Goal: Task Accomplishment & Management: Manage account settings

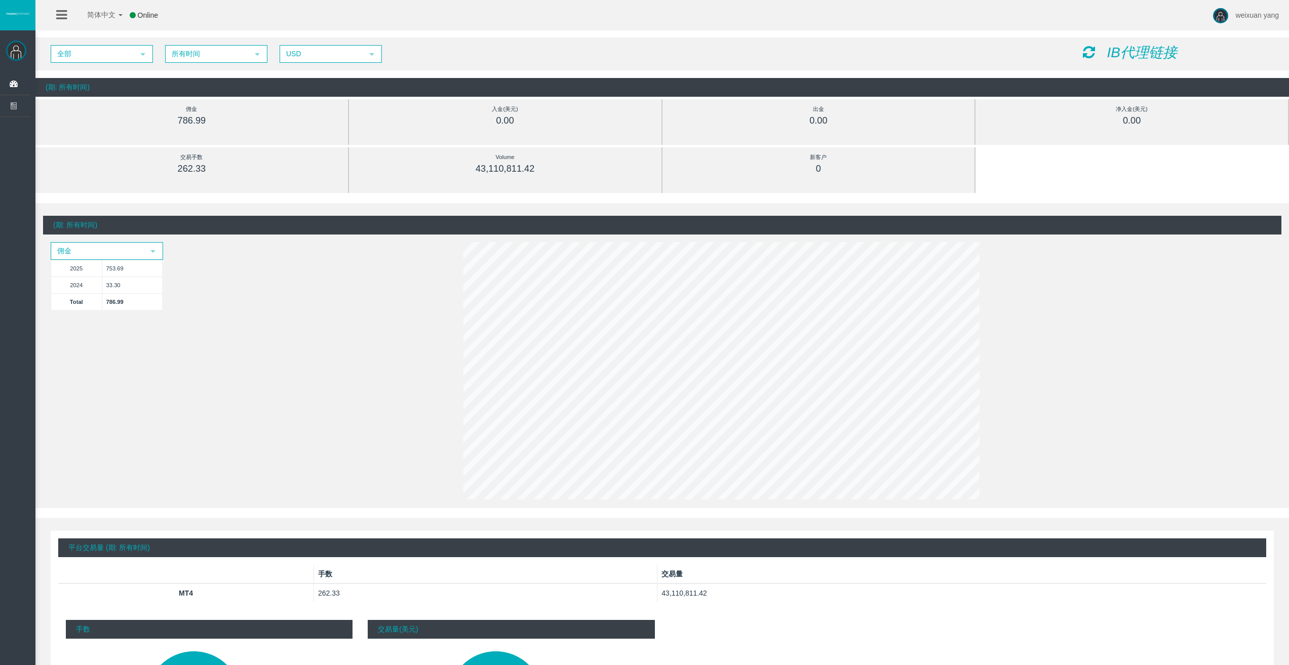
click at [222, 325] on div "(期: 所有时间) 佣金 select 2025 753.69 2024 33.30 Total 786.99" at bounding box center [662, 359] width 1238 height 287
click at [1237, 14] on span "weixuan yang" at bounding box center [1257, 15] width 44 height 8
click at [1113, 18] on div "简体中文 简体中文 English Global 日本語 한국어 Online weixuan yang Help Log Out" at bounding box center [644, 15] width 1289 height 30
click at [51, 17] on ul "简体中文 简体中文 English Global 日本語 한국어 Online" at bounding box center [110, 15] width 129 height 30
click at [56, 12] on li at bounding box center [62, 15] width 16 height 30
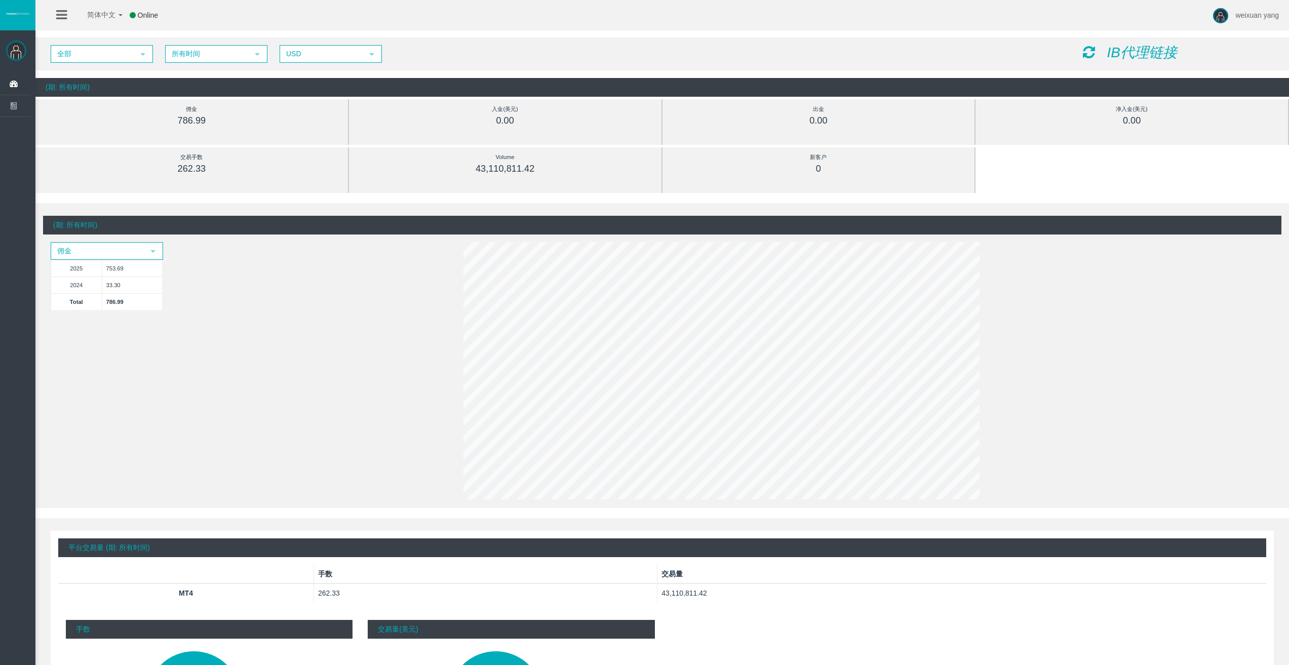
click at [60, 11] on icon at bounding box center [61, 15] width 11 height 13
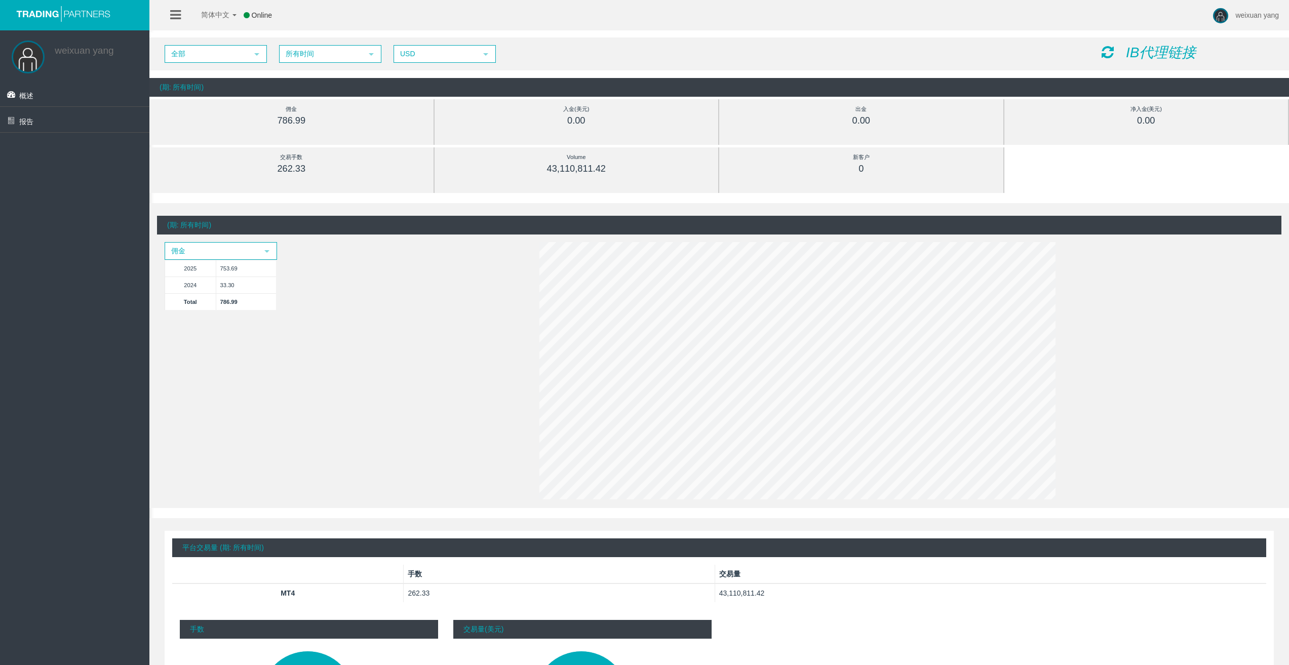
click at [64, 15] on img at bounding box center [63, 13] width 101 height 17
click at [70, 118] on link "报告" at bounding box center [74, 119] width 149 height 25
click at [55, 101] on link "概述" at bounding box center [74, 93] width 149 height 25
click at [404, 364] on div "(期: 所有时间) 佣金 select 2025 753.69 2024 33.30 Total 786.99" at bounding box center [719, 359] width 1124 height 287
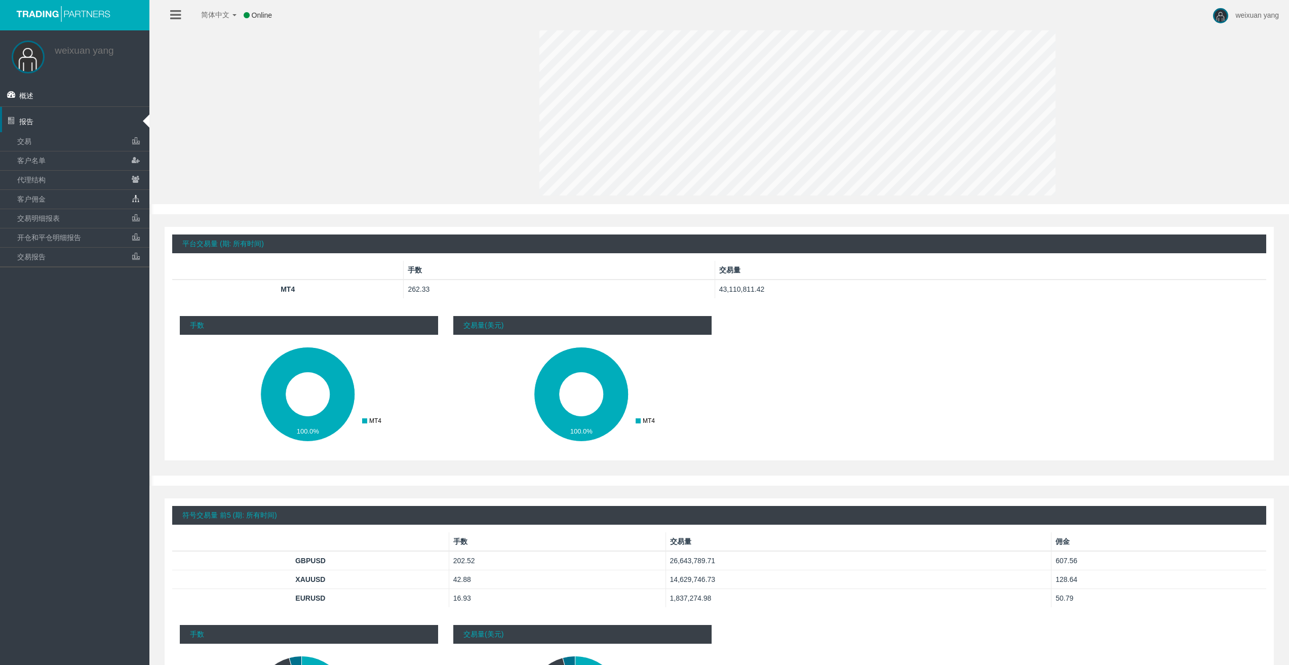
scroll to position [423, 0]
